Goal: Information Seeking & Learning: Learn about a topic

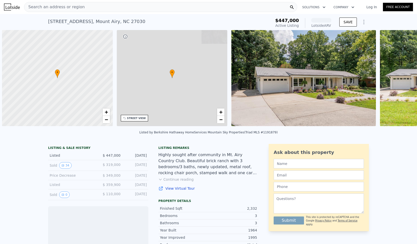
scroll to position [0, 2]
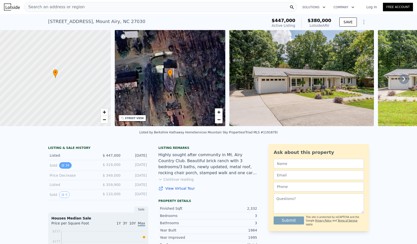
click at [64, 169] on button "34" at bounding box center [65, 165] width 12 height 7
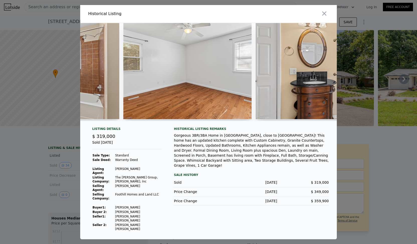
scroll to position [0, 2106]
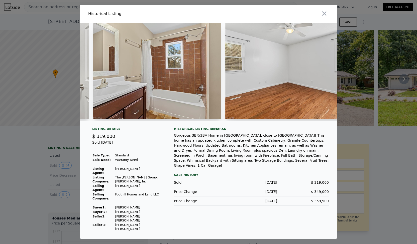
click at [322, 77] on img at bounding box center [289, 71] width 128 height 96
drag, startPoint x: 396, startPoint y: 84, endPoint x: 399, endPoint y: 82, distance: 3.4
click at [397, 84] on div at bounding box center [208, 122] width 417 height 244
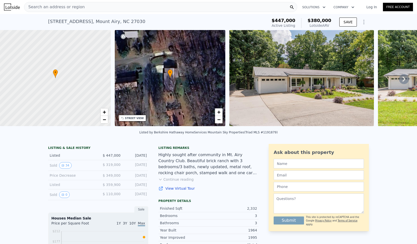
click at [294, 97] on img at bounding box center [301, 78] width 144 height 96
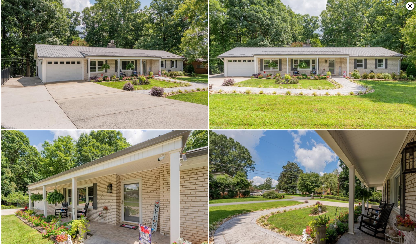
scroll to position [0, 0]
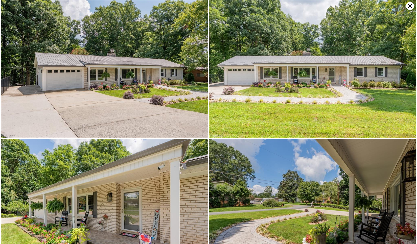
click at [409, 8] on icon at bounding box center [410, 6] width 8 height 8
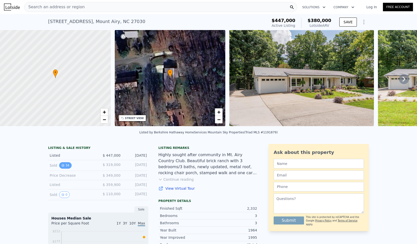
click at [65, 169] on button "34" at bounding box center [65, 165] width 12 height 7
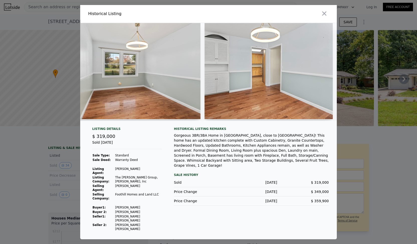
scroll to position [0, 897]
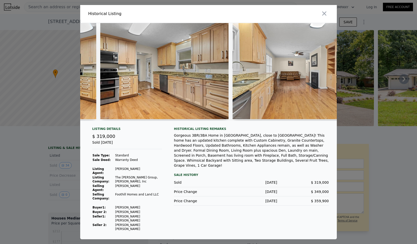
click at [250, 121] on div at bounding box center [208, 72] width 256 height 98
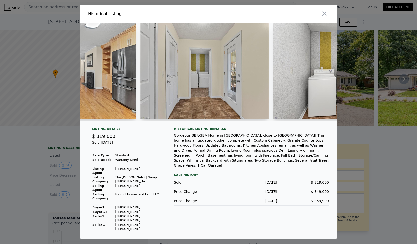
click at [255, 125] on div at bounding box center [208, 74] width 256 height 102
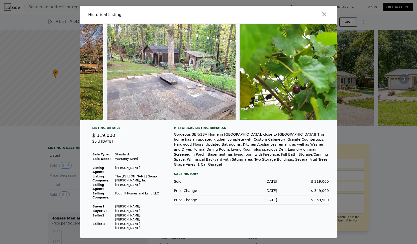
scroll to position [0, 4247]
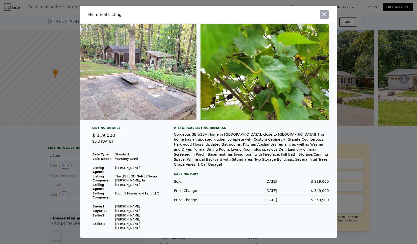
click at [326, 18] on icon "button" at bounding box center [323, 14] width 7 height 7
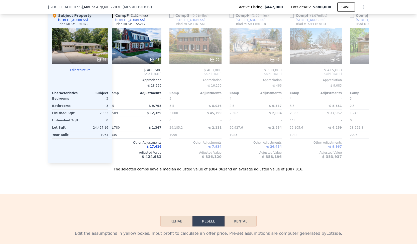
scroll to position [0, 309]
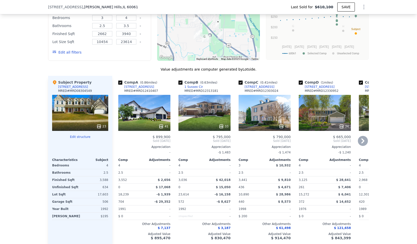
scroll to position [474, 0]
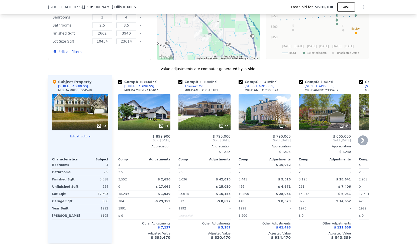
click at [223, 128] on div "33" at bounding box center [224, 125] width 10 height 5
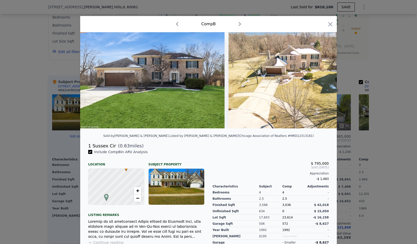
click at [144, 132] on div at bounding box center [208, 82] width 256 height 100
click at [319, 82] on icon at bounding box center [323, 80] width 10 height 10
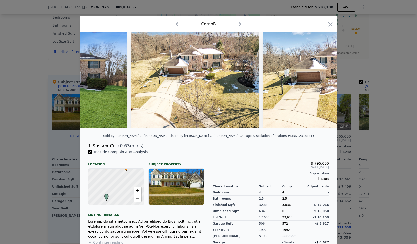
scroll to position [0, 120]
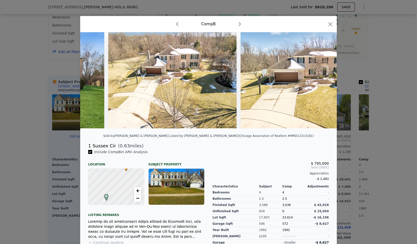
click at [319, 82] on img at bounding box center [304, 80] width 128 height 96
click at [323, 82] on icon at bounding box center [323, 80] width 10 height 10
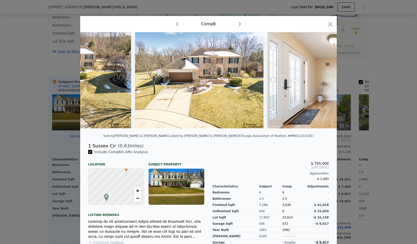
scroll to position [0, 240]
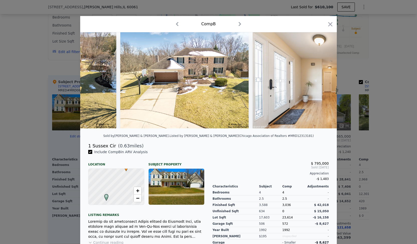
click at [323, 82] on img at bounding box center [324, 80] width 144 height 96
click at [323, 82] on icon at bounding box center [323, 80] width 10 height 10
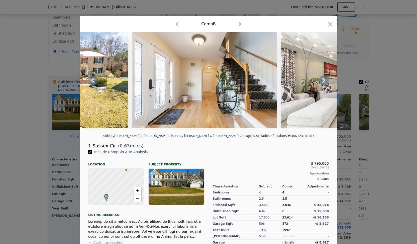
click at [323, 82] on icon at bounding box center [323, 80] width 10 height 10
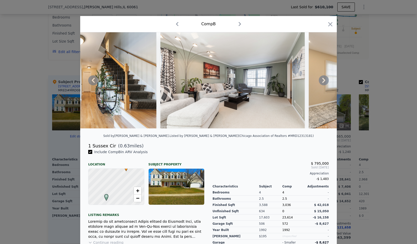
click at [323, 82] on icon at bounding box center [323, 80] width 10 height 10
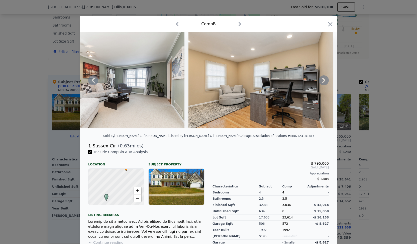
click at [323, 82] on icon at bounding box center [323, 80] width 10 height 10
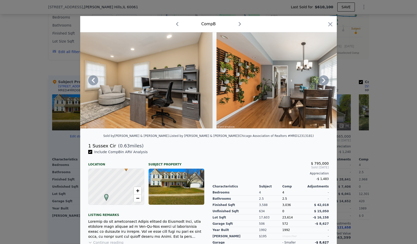
click at [323, 82] on icon at bounding box center [323, 80] width 10 height 10
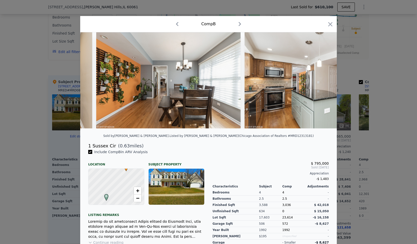
click at [323, 82] on img at bounding box center [316, 80] width 144 height 96
click at [323, 82] on icon at bounding box center [323, 80] width 10 height 10
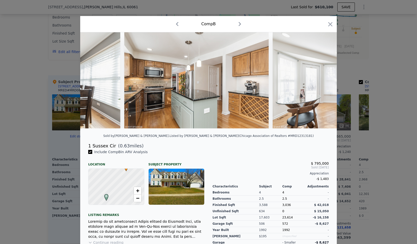
click at [324, 82] on div at bounding box center [208, 80] width 256 height 96
click at [324, 82] on icon at bounding box center [323, 80] width 10 height 10
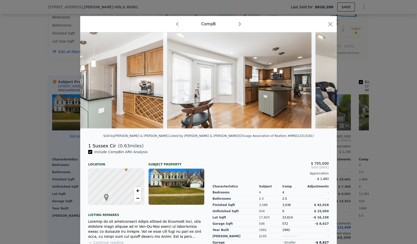
scroll to position [0, 1082]
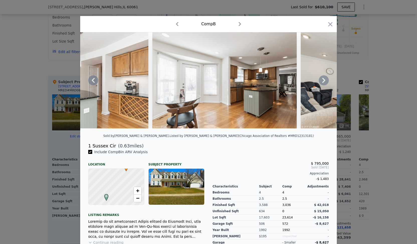
click at [324, 82] on div at bounding box center [208, 80] width 256 height 96
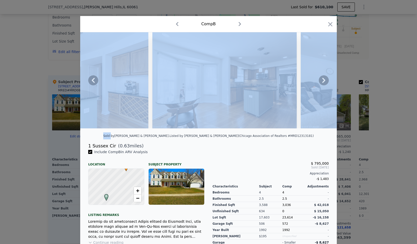
click at [324, 82] on icon at bounding box center [323, 80] width 10 height 10
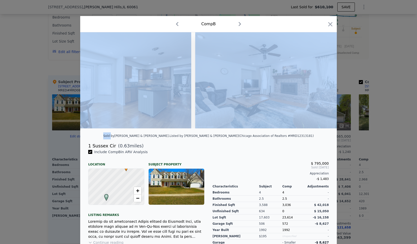
scroll to position [0, 1202]
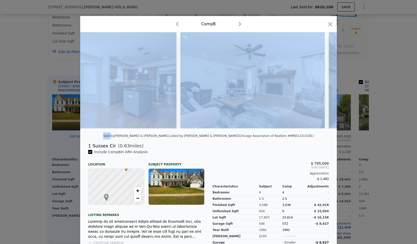
click at [324, 82] on div at bounding box center [208, 80] width 256 height 96
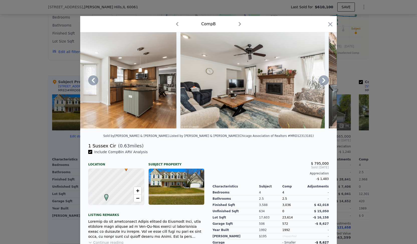
click at [320, 83] on icon at bounding box center [323, 80] width 10 height 10
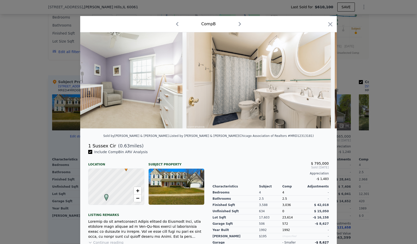
scroll to position [0, 2533]
